Goal: Contribute content

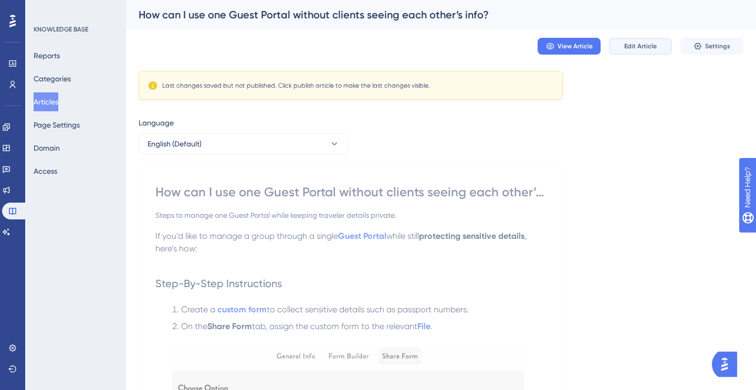
click at [630, 39] on button "Edit Article" at bounding box center [640, 46] width 63 height 17
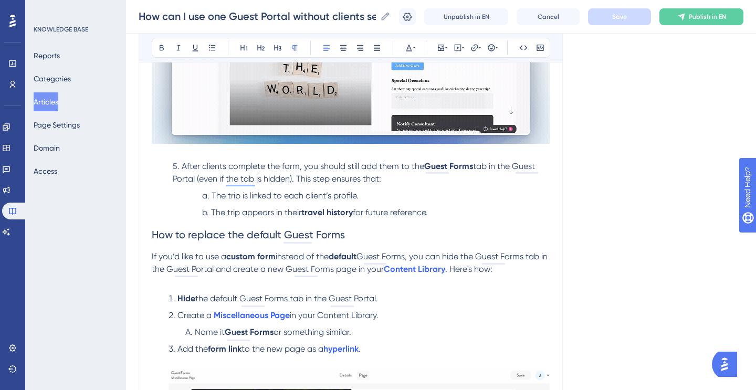
scroll to position [704, 0]
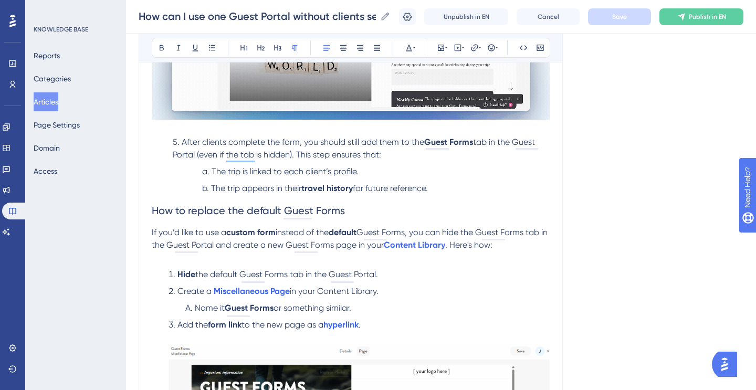
click at [152, 211] on span "How to replace the default Guest Forms" at bounding box center [248, 210] width 193 height 13
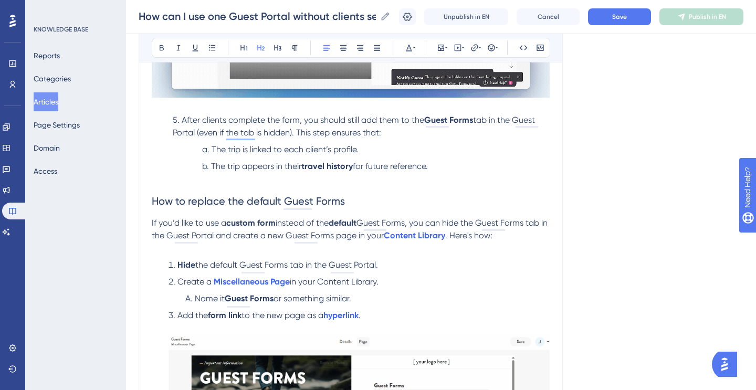
scroll to position [727, 0]
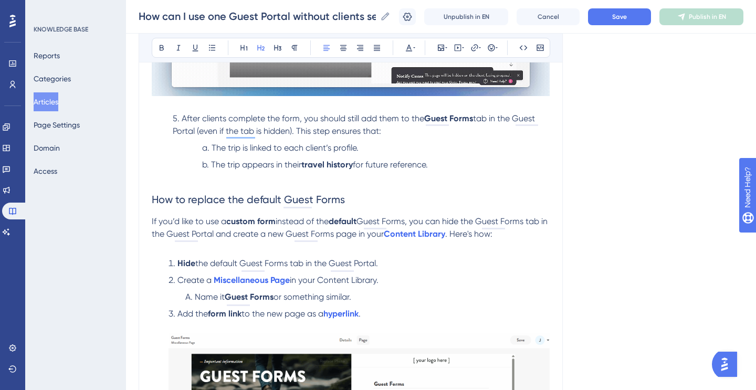
click at [411, 222] on span "Guest Forms, you can hide the Guest Forms tab in the Guest Portal and create a …" at bounding box center [351, 227] width 398 height 23
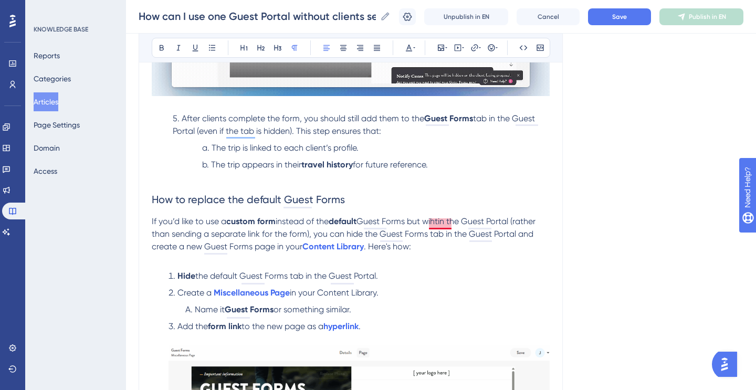
click at [440, 224] on span "Guest Forms but wihtin the Guest Portal (rather than sending a separate link fo…" at bounding box center [345, 233] width 386 height 35
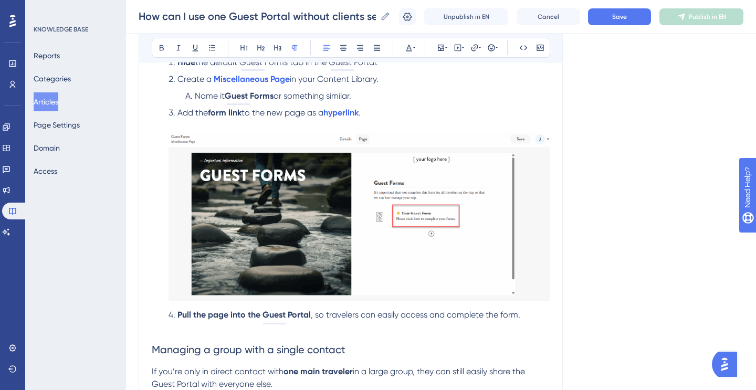
scroll to position [926, 0]
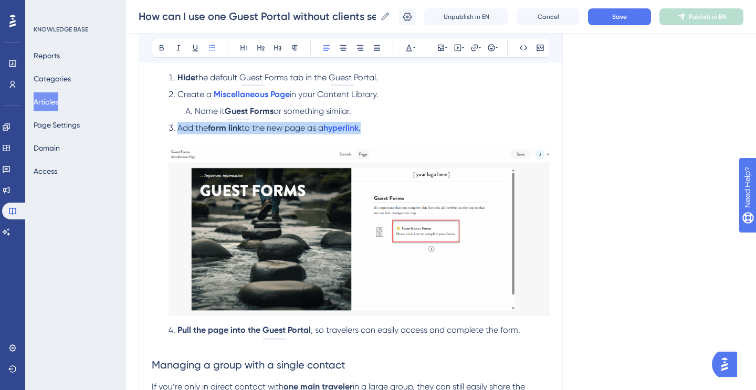
drag, startPoint x: 379, startPoint y: 130, endPoint x: 121, endPoint y: 131, distance: 257.7
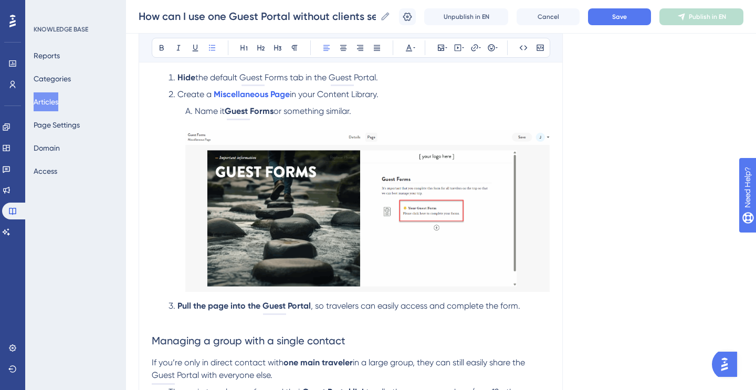
click at [524, 311] on li "Pull the page into the Guest Portal , so travelers can easily access and comple…" at bounding box center [356, 306] width 385 height 13
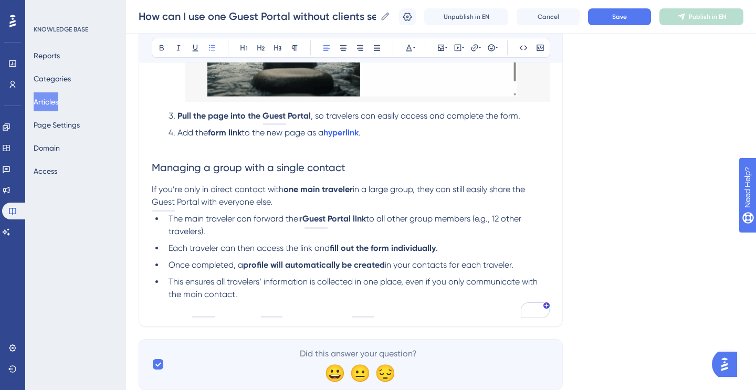
scroll to position [1131, 0]
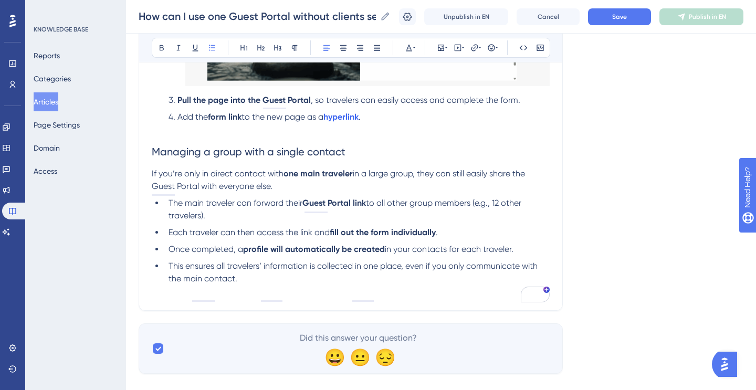
click at [232, 142] on h2 "Managing a group with a single contact" at bounding box center [351, 151] width 398 height 31
click at [623, 16] on span "Save" at bounding box center [619, 17] width 15 height 8
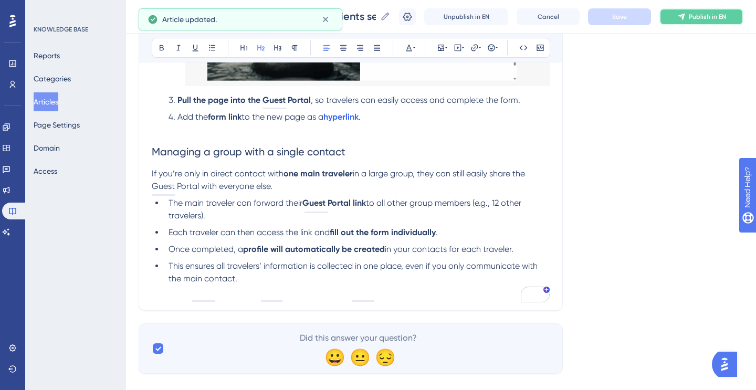
click at [712, 16] on span "Publish in EN" at bounding box center [706, 17] width 37 height 8
